Goal: Find specific page/section

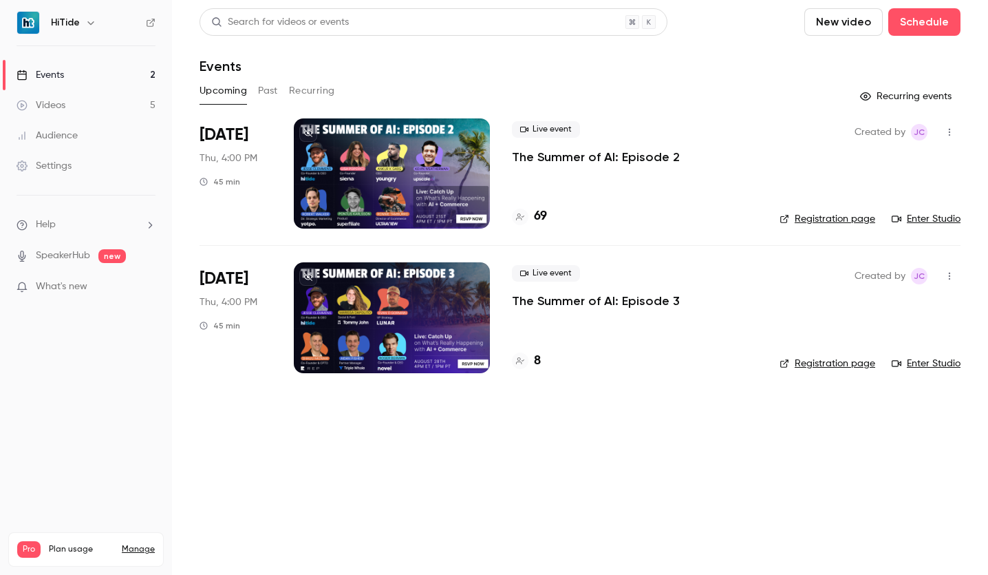
click at [443, 183] on div at bounding box center [392, 173] width 196 height 110
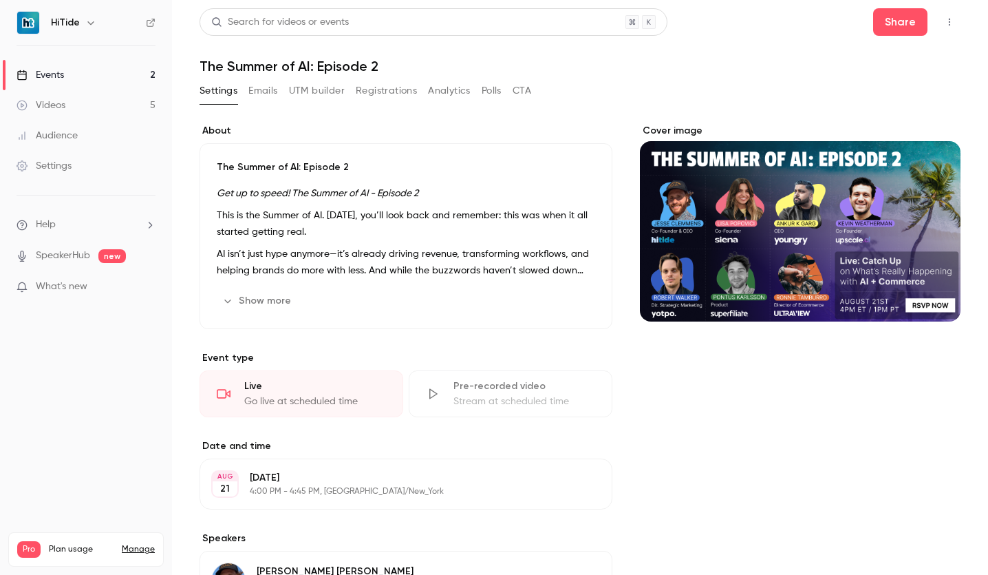
click at [398, 94] on button "Registrations" at bounding box center [386, 91] width 61 height 22
